Goal: Information Seeking & Learning: Learn about a topic

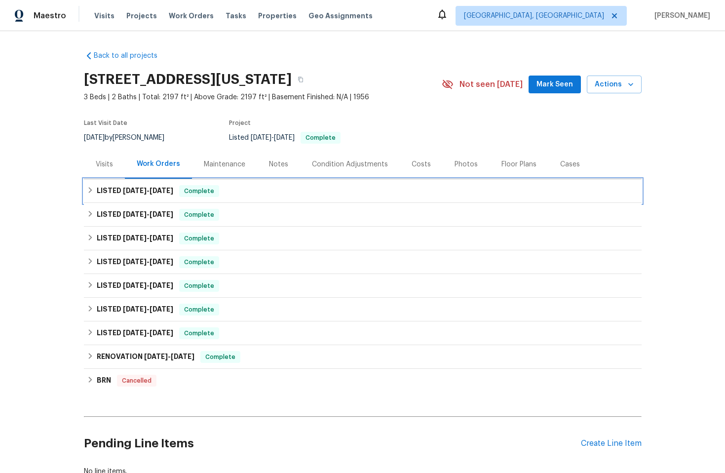
click at [372, 191] on div "LISTED [DATE] - [DATE] Complete" at bounding box center [363, 191] width 552 height 12
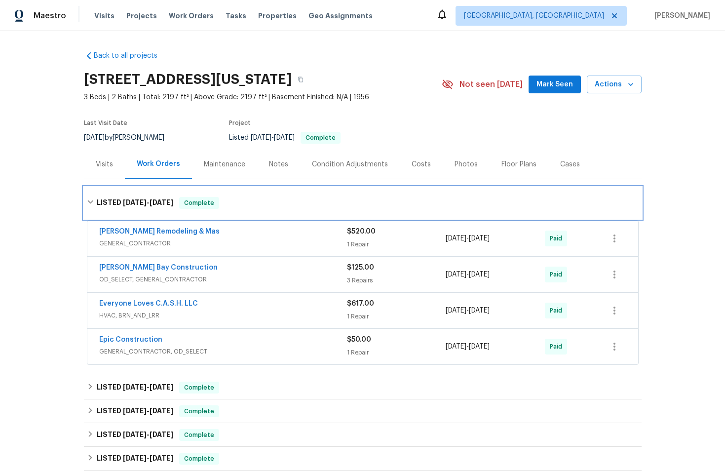
click at [372, 191] on div "LISTED [DATE] - [DATE] Complete" at bounding box center [363, 203] width 558 height 32
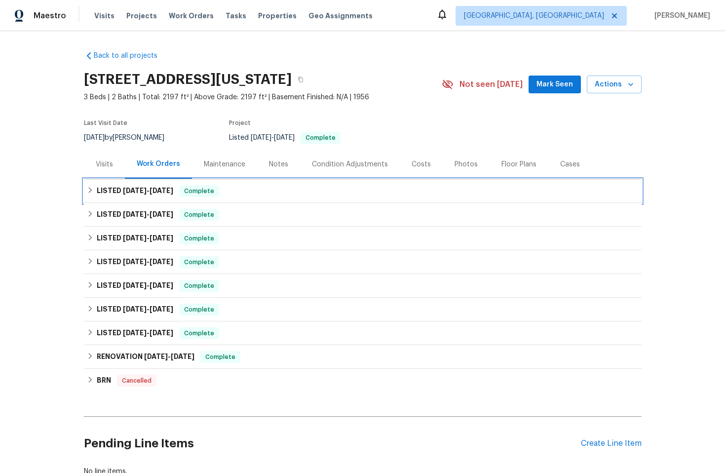
click at [373, 192] on div "LISTED [DATE] - [DATE] Complete" at bounding box center [363, 191] width 552 height 12
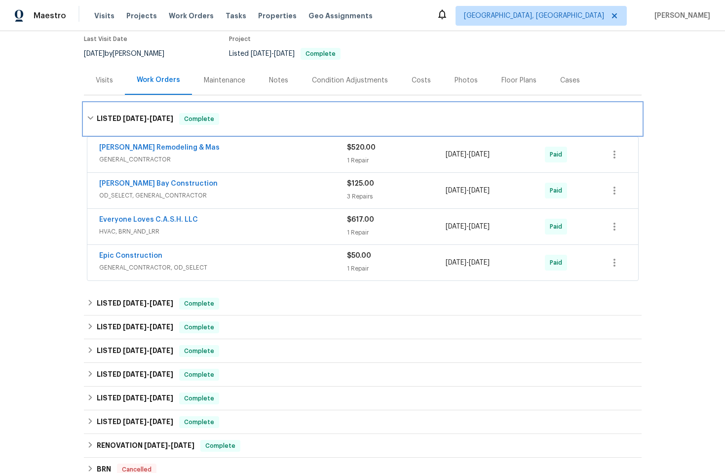
scroll to position [102, 0]
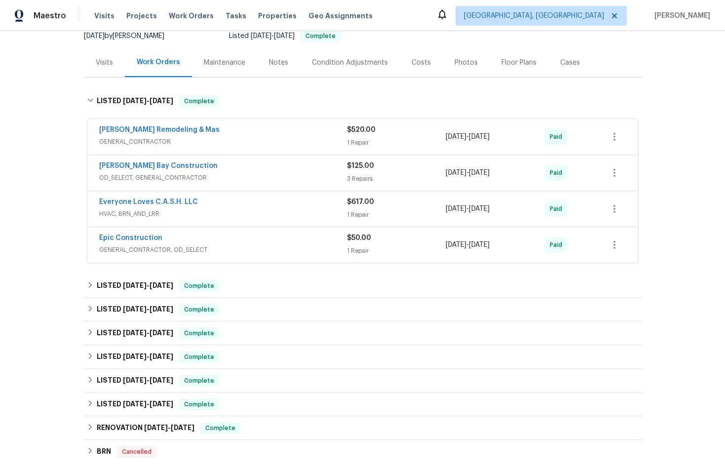
click at [309, 249] on span "GENERAL_CONTRACTOR, OD_SELECT" at bounding box center [223, 250] width 248 height 10
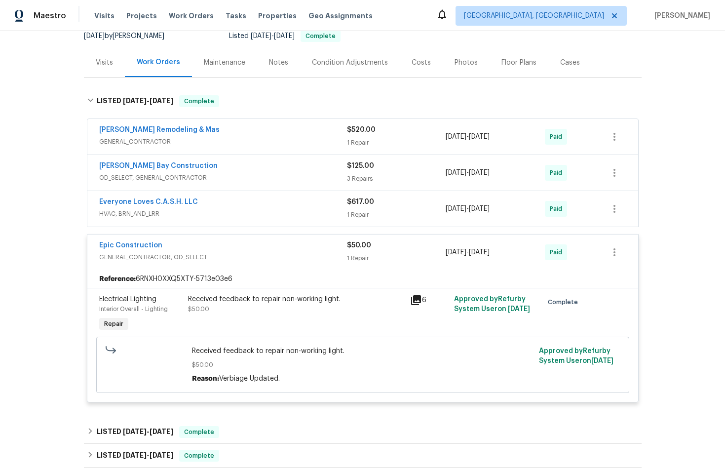
click at [300, 246] on div "Epic Construction" at bounding box center [223, 246] width 248 height 12
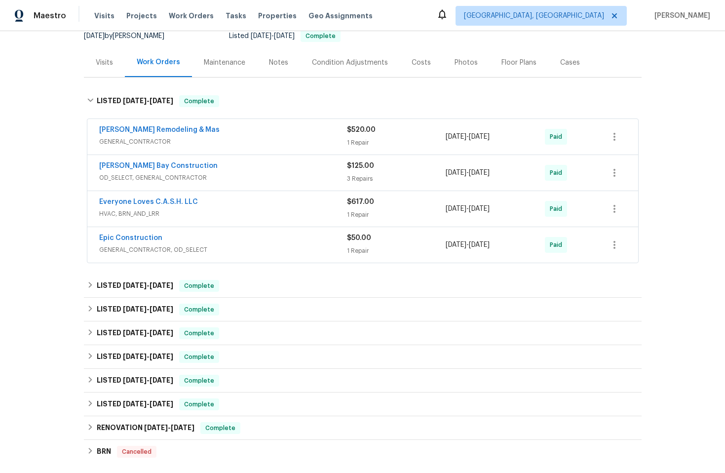
click at [303, 207] on div "Everyone Loves C.A.S.H. LLC" at bounding box center [223, 203] width 248 height 12
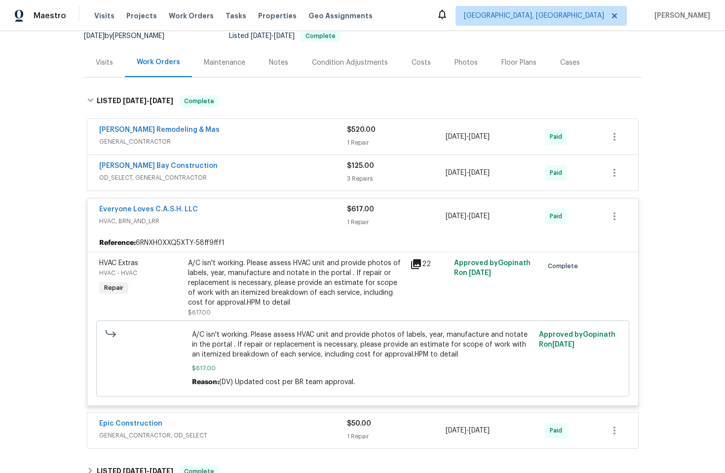
click at [295, 219] on span "HVAC, BRN_AND_LRR" at bounding box center [223, 221] width 248 height 10
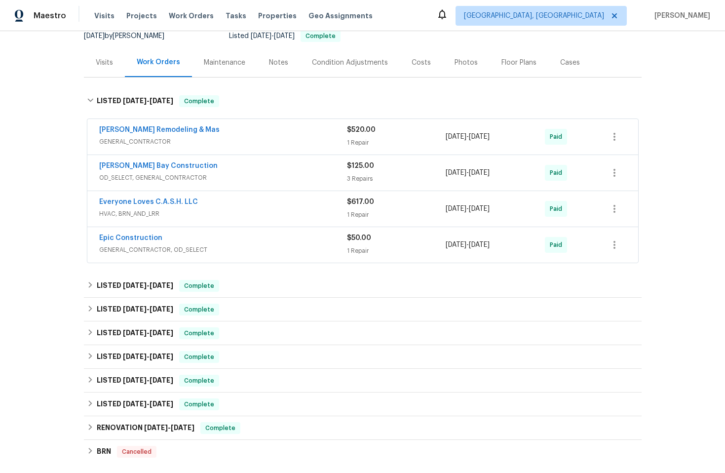
click at [279, 171] on div "[PERSON_NAME] Bay Construction" at bounding box center [223, 167] width 248 height 12
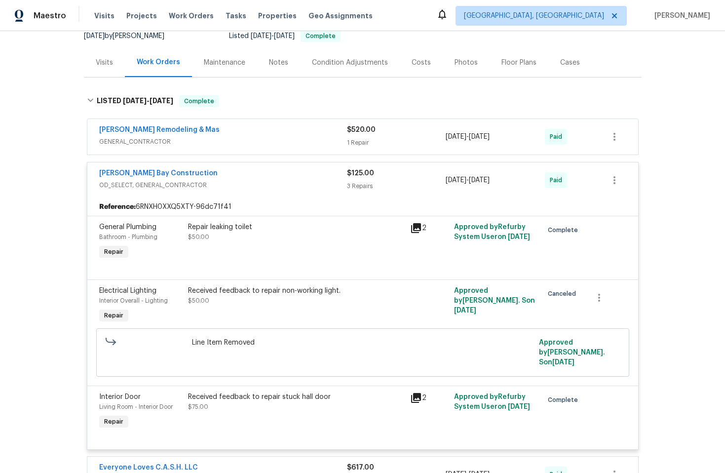
click at [286, 179] on div "[PERSON_NAME] Bay Construction" at bounding box center [223, 174] width 248 height 12
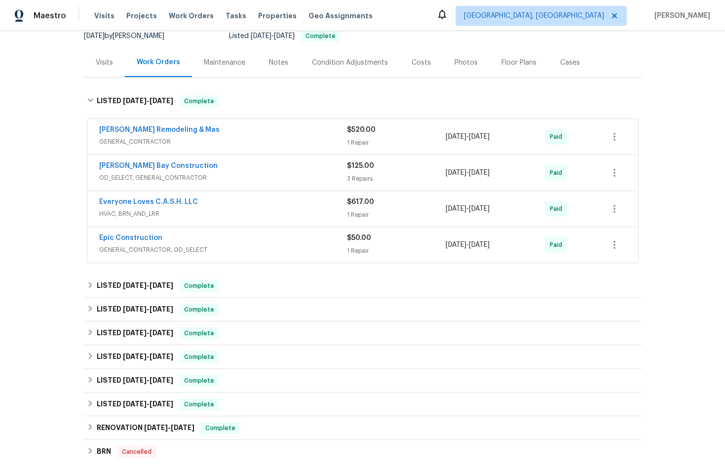
click at [304, 136] on div "[PERSON_NAME] Remodeling & Mas GENERAL_CONTRACTOR" at bounding box center [223, 136] width 248 height 22
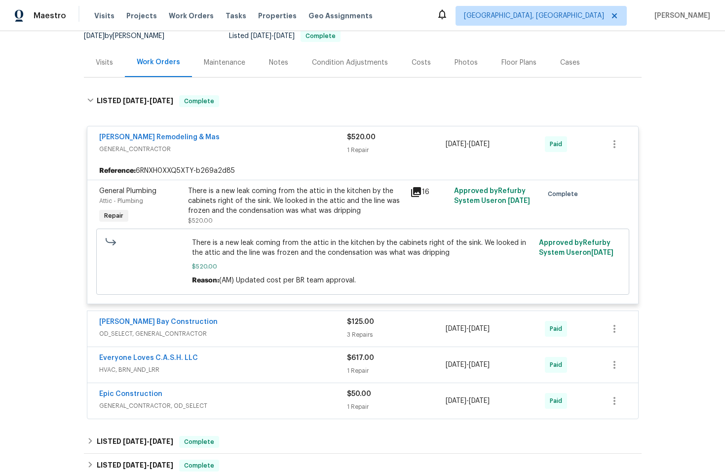
click at [299, 140] on div "[PERSON_NAME] Remodeling & Mas" at bounding box center [223, 138] width 248 height 12
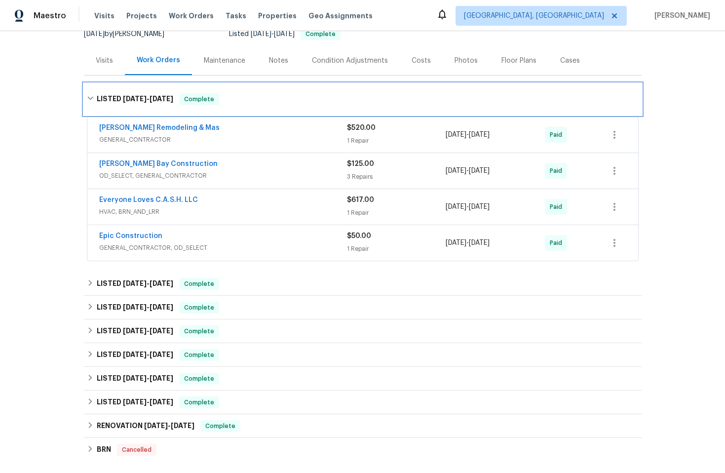
click at [273, 100] on div "LISTED [DATE] - [DATE] Complete" at bounding box center [363, 99] width 552 height 12
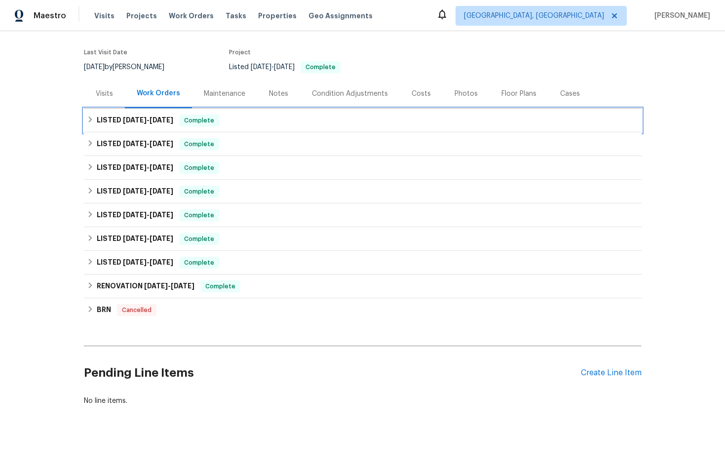
scroll to position [78, 0]
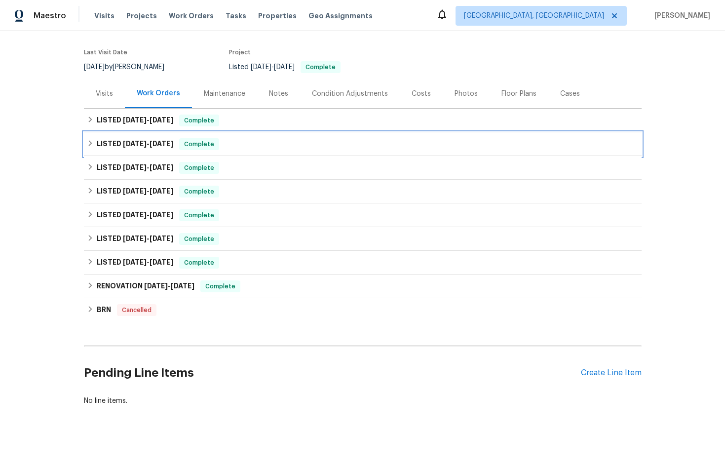
click at [288, 141] on div "LISTED [DATE] - [DATE] Complete" at bounding box center [363, 144] width 552 height 12
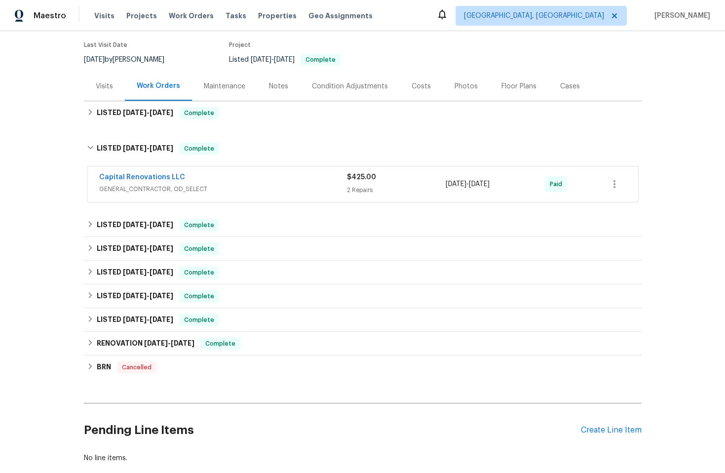
click at [293, 193] on div "Capital Renovations LLC GENERAL_CONTRACTOR, OD_SELECT" at bounding box center [223, 184] width 248 height 24
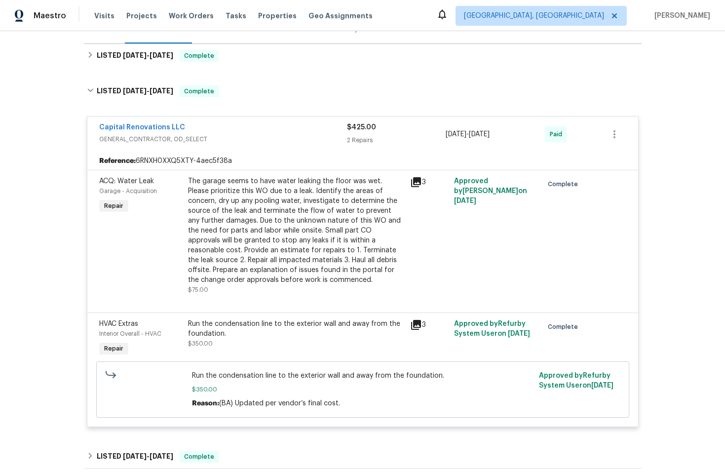
scroll to position [51, 0]
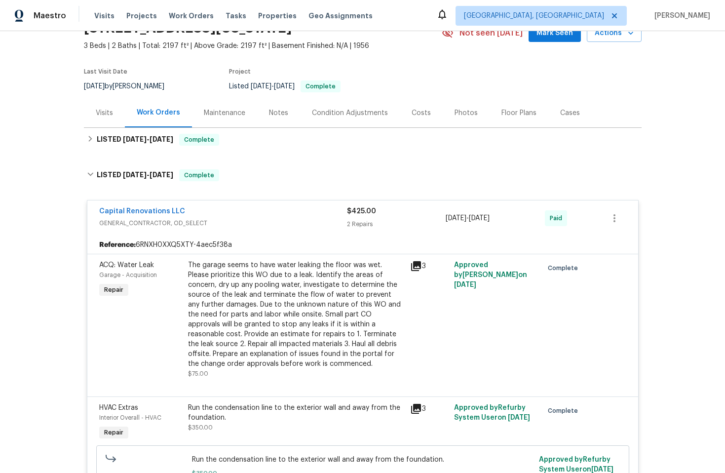
click at [293, 217] on div "Capital Renovations LLC" at bounding box center [223, 212] width 248 height 12
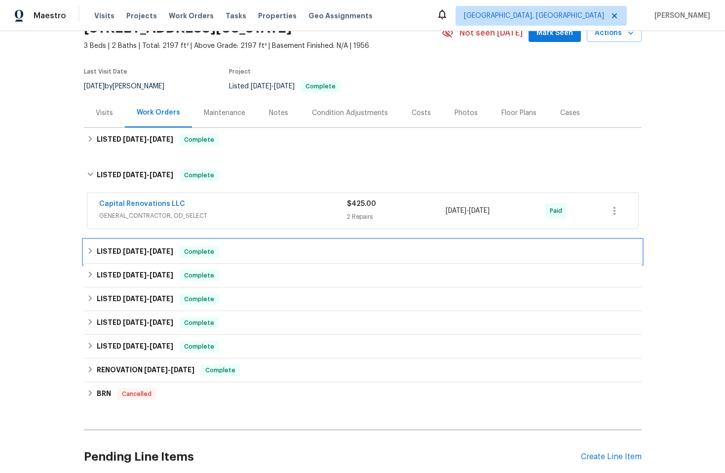
click at [293, 250] on div "LISTED [DATE] - [DATE] Complete" at bounding box center [363, 252] width 552 height 12
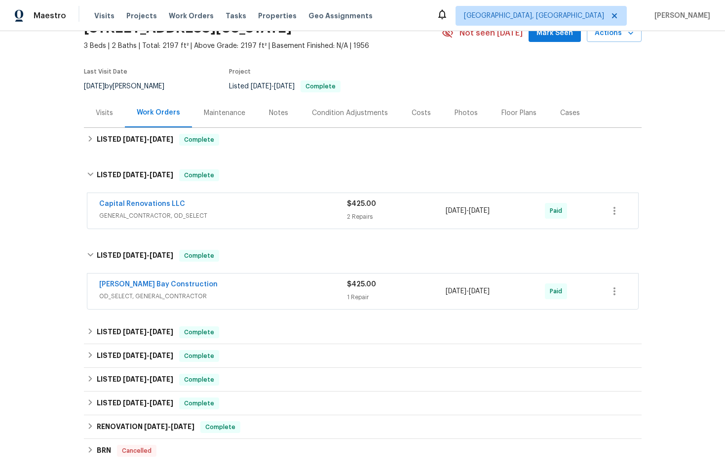
click at [270, 292] on span "OD_SELECT, GENERAL_CONTRACTOR" at bounding box center [223, 296] width 248 height 10
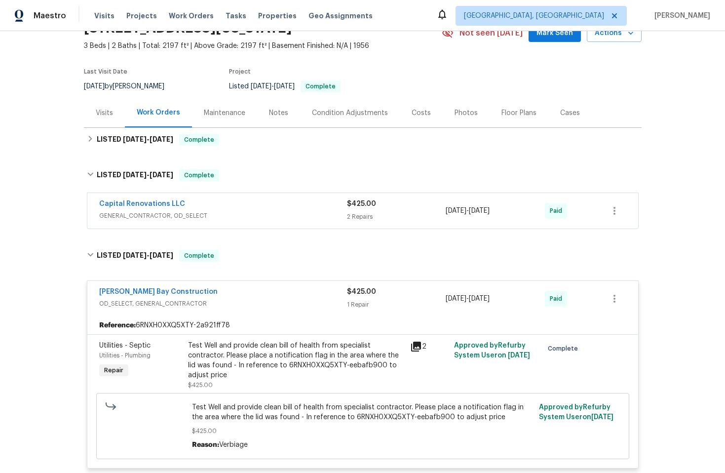
click at [278, 299] on span "OD_SELECT, GENERAL_CONTRACTOR" at bounding box center [223, 304] width 248 height 10
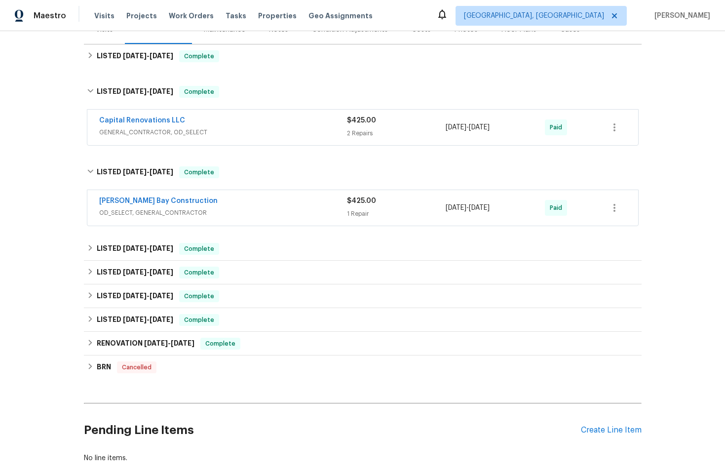
scroll to position [148, 0]
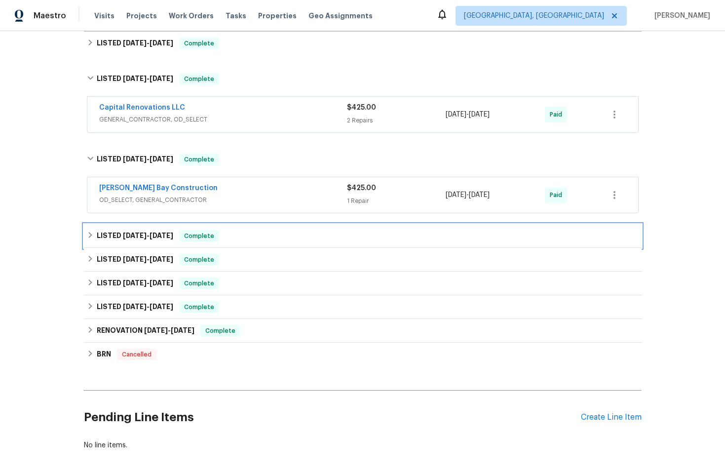
click at [267, 230] on div "LISTED [DATE] - [DATE] Complete" at bounding box center [363, 236] width 552 height 12
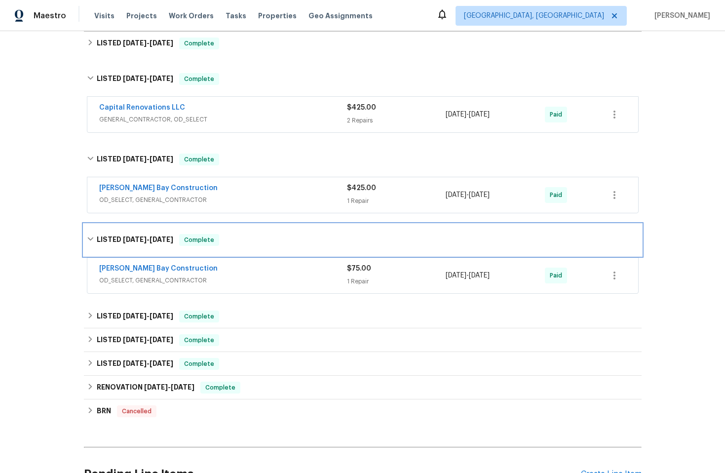
click at [305, 243] on div "LISTED [DATE] - [DATE] Complete" at bounding box center [363, 240] width 552 height 12
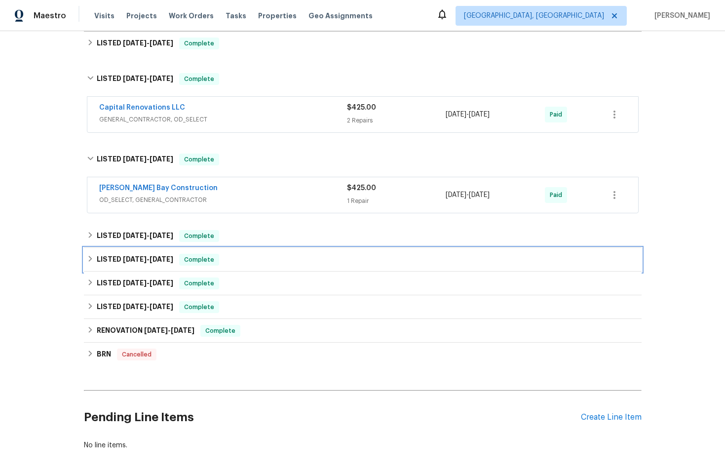
click at [296, 264] on div "LISTED [DATE] - [DATE] Complete" at bounding box center [363, 260] width 552 height 12
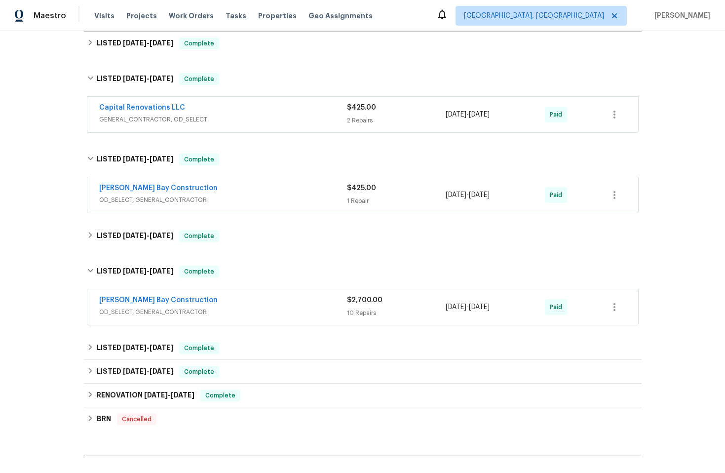
click at [297, 302] on div "[PERSON_NAME] Bay Construction" at bounding box center [223, 301] width 248 height 12
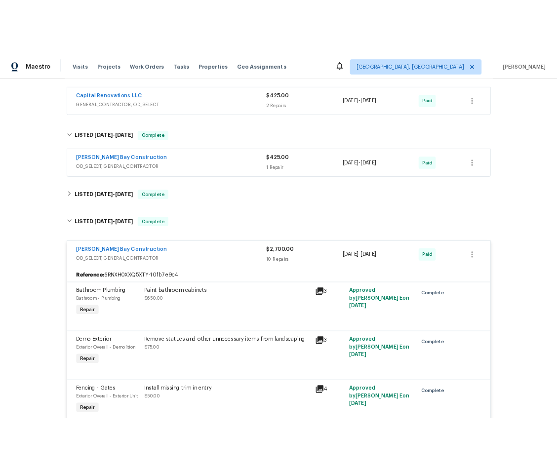
scroll to position [194, 0]
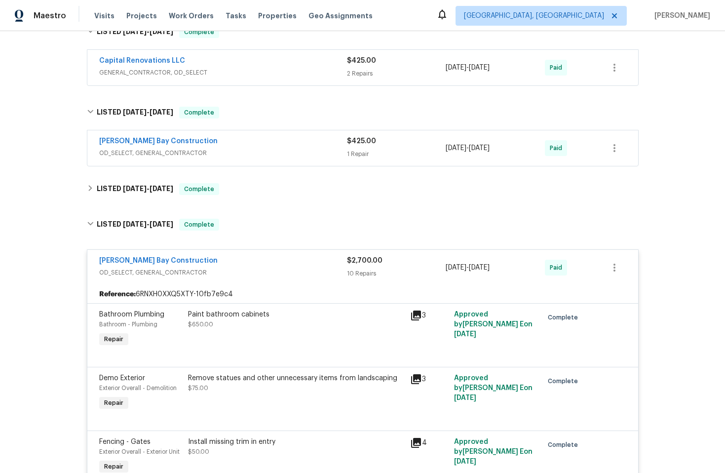
click at [284, 269] on span "OD_SELECT, GENERAL_CONTRACTOR" at bounding box center [223, 272] width 248 height 10
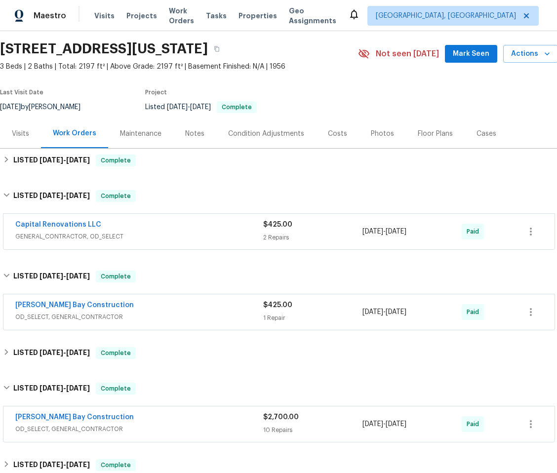
scroll to position [0, 0]
